Goal: Go to known website: Access a specific website the user already knows

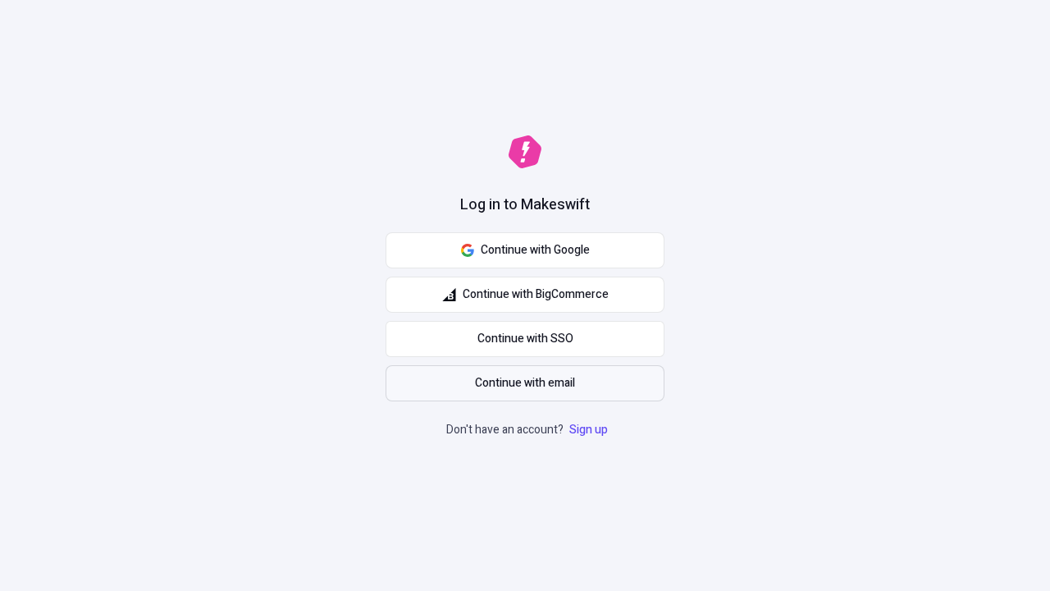
click at [525, 383] on span "Continue with email" at bounding box center [525, 383] width 100 height 18
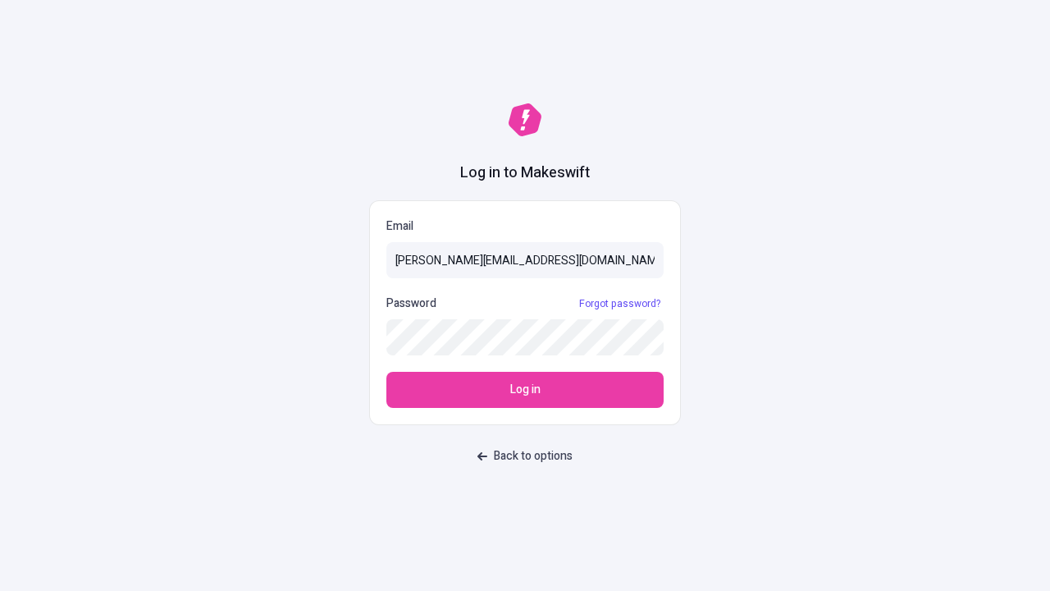
type input "sasha+test-ui@makeswift.com"
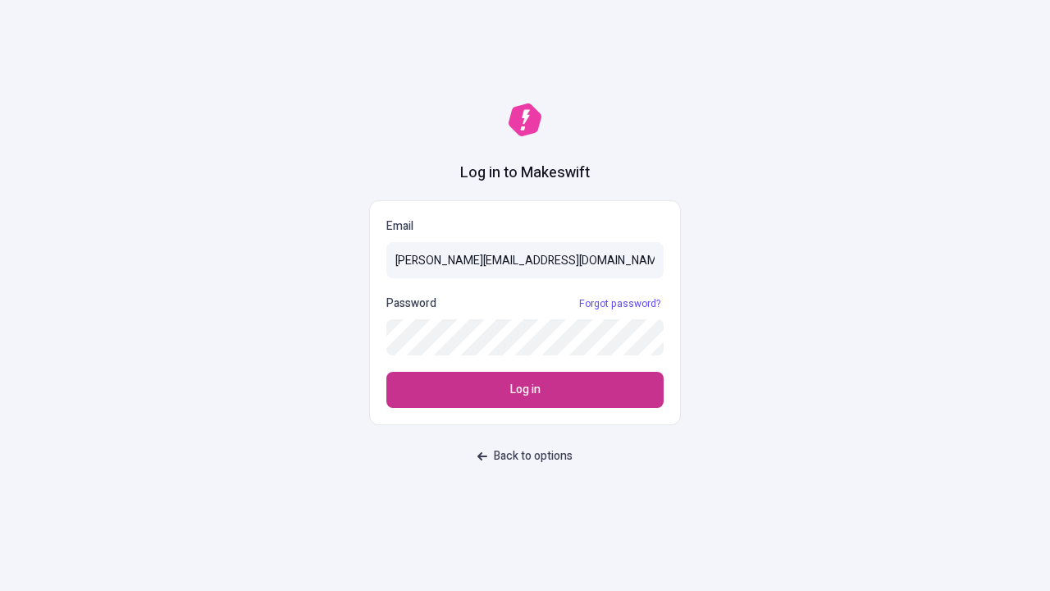
click at [525, 390] on span "Log in" at bounding box center [525, 390] width 30 height 18
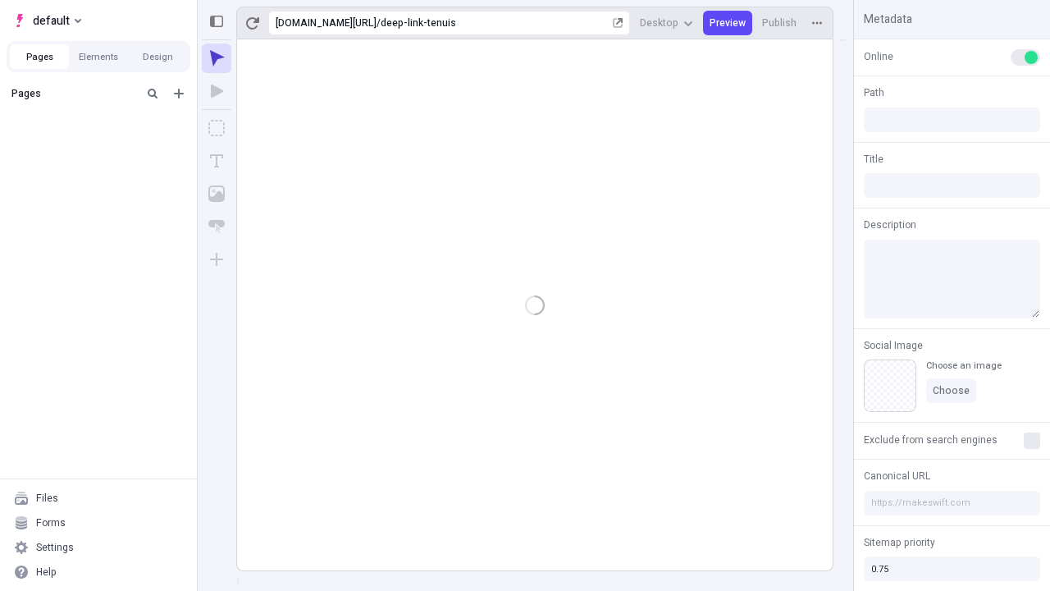
type input "/deep-link-tenuis"
click at [46, 21] on span "default" at bounding box center [51, 21] width 37 height 20
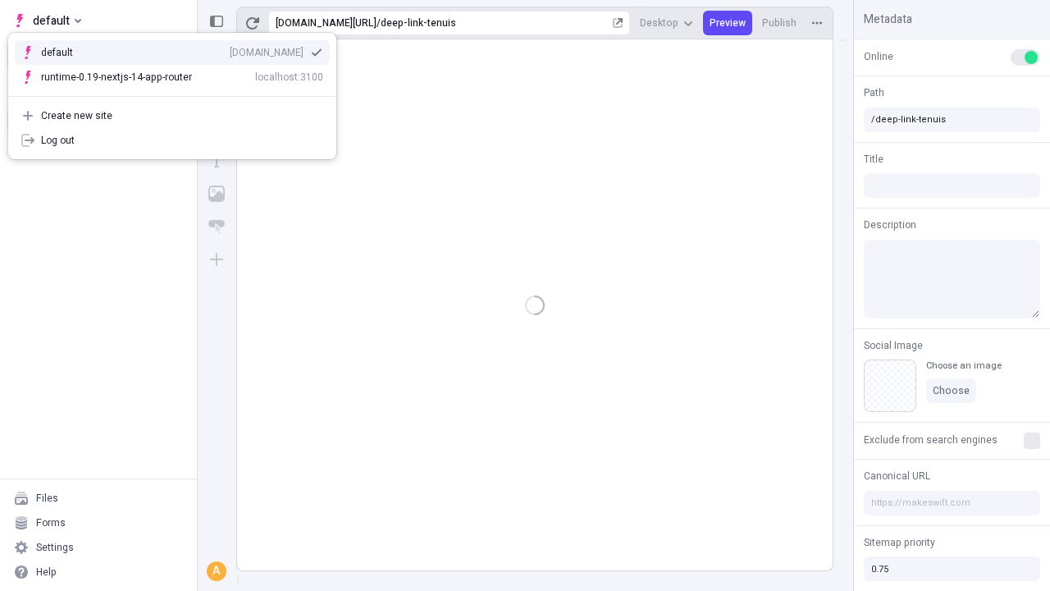
click at [230, 49] on div "qee9k4dy7d.staging.makeswift.site" at bounding box center [267, 52] width 74 height 13
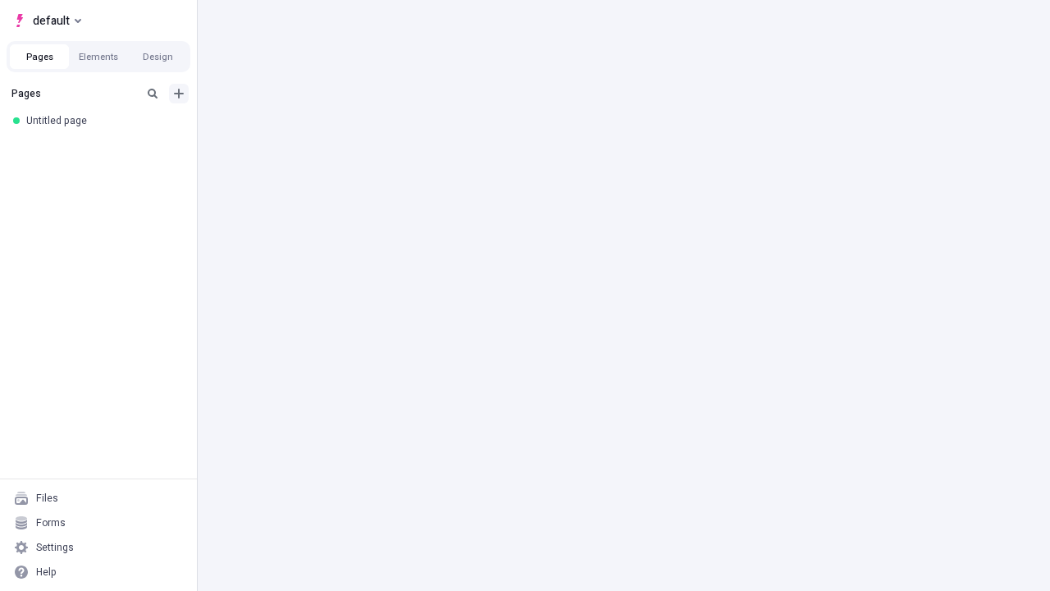
click at [179, 94] on icon "Add new" at bounding box center [179, 94] width 10 height 10
click at [103, 147] on div "Blank page" at bounding box center [104, 147] width 158 height 25
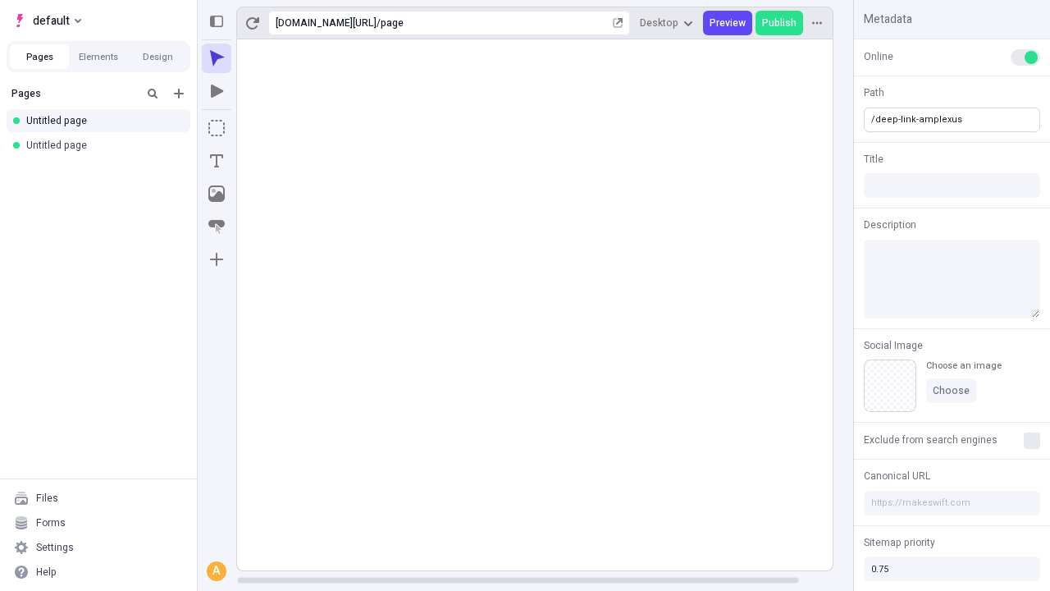
type input "/deep-link-amplexus"
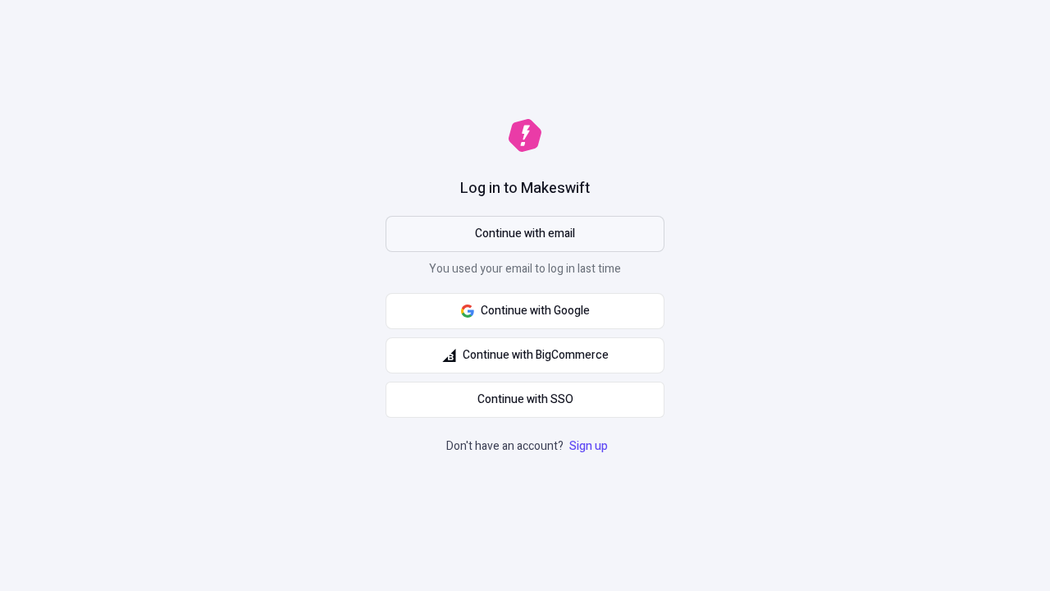
click at [525, 234] on span "Continue with email" at bounding box center [525, 234] width 100 height 18
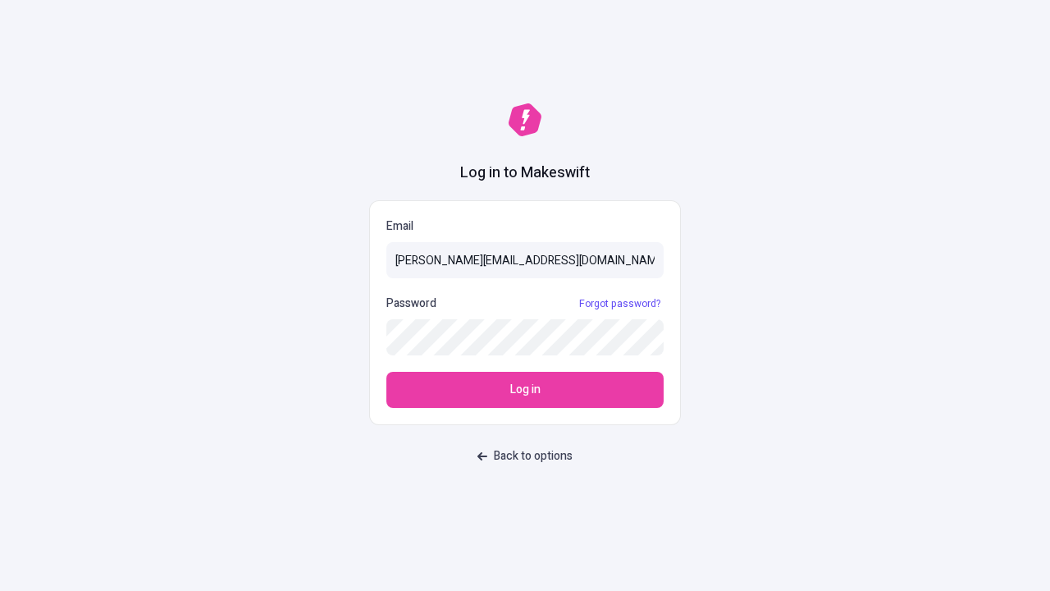
type input "[PERSON_NAME][EMAIL_ADDRESS][DOMAIN_NAME]"
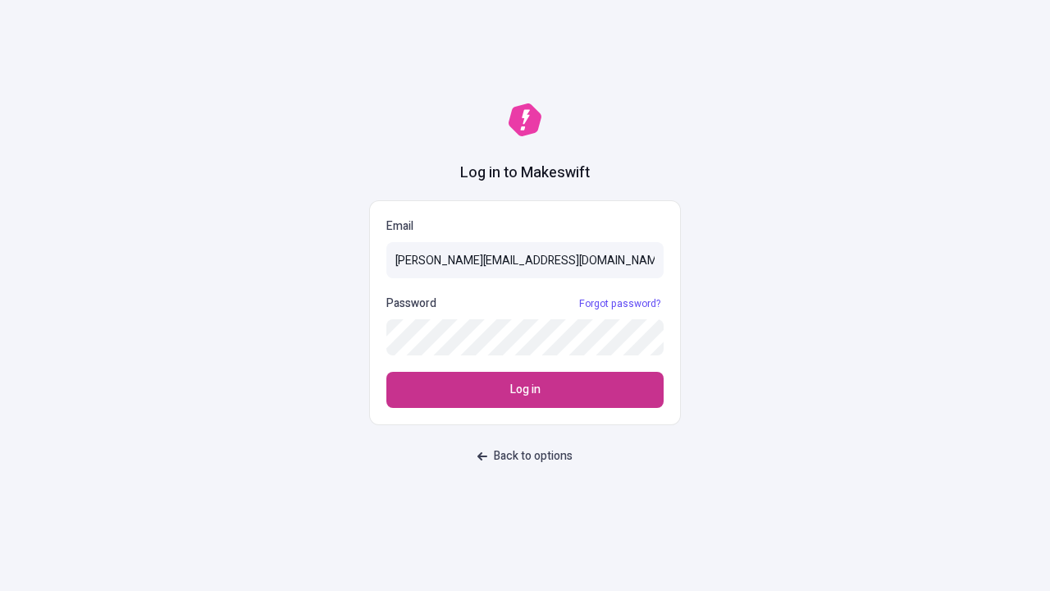
click at [525, 390] on span "Log in" at bounding box center [525, 390] width 30 height 18
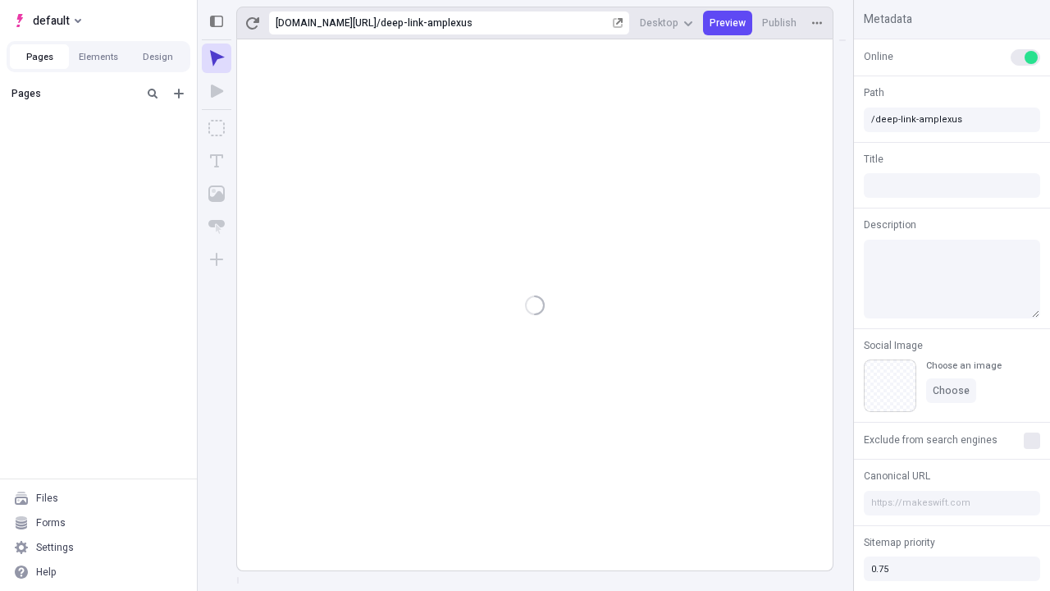
type input "/deep-link-amplexus"
